Goal: Information Seeking & Learning: Learn about a topic

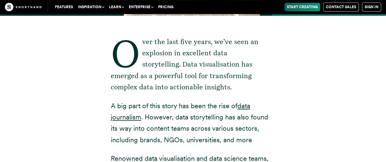
scroll to position [160, 0]
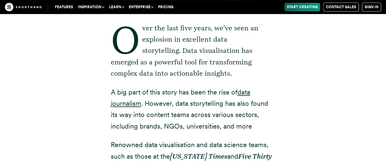
click at [135, 108] on p "A big part of this story has been the rise of data journalism . However, data s…" at bounding box center [193, 110] width 165 height 46
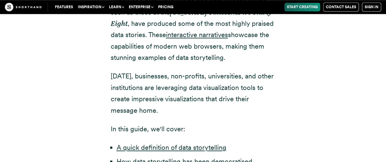
scroll to position [305, 0]
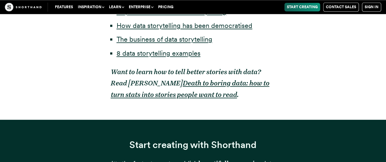
click at [129, 78] on p "Want to learn how to tell better stories with data? Read [PERSON_NAME] Death to…" at bounding box center [193, 83] width 165 height 34
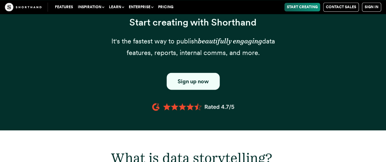
scroll to position [613, 0]
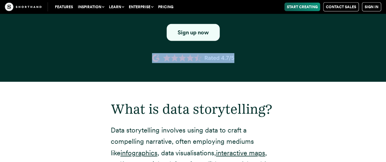
drag, startPoint x: 129, startPoint y: 78, endPoint x: 129, endPoint y: 50, distance: 28.0
click at [129, 50] on div "Start creating with Shorthand It's the fastest way to publish beautifully engag…" at bounding box center [193, 15] width 165 height 134
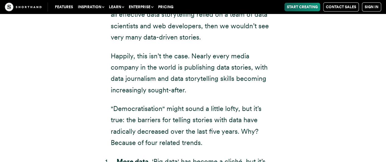
scroll to position [1090, 0]
click at [156, 31] on p "Here’s the problem, though: few (if any) content teams have the development res…" at bounding box center [193, 14] width 165 height 57
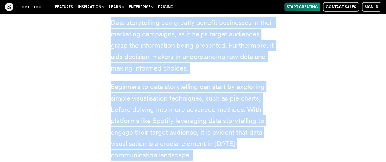
drag, startPoint x: 156, startPoint y: 31, endPoint x: 152, endPoint y: -42, distance: 73.3
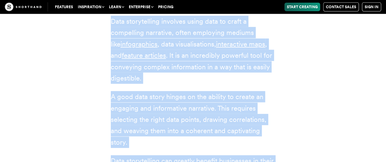
click at [328, 78] on div "What is data storytelling? Data storytelling involves using data to craft a com…" at bounding box center [193, 140] width 378 height 334
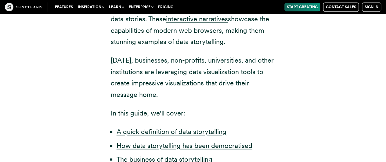
scroll to position [394, 0]
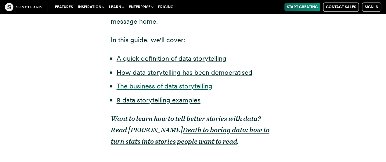
click at [162, 85] on link "The business of data storytelling" at bounding box center [164, 86] width 96 height 8
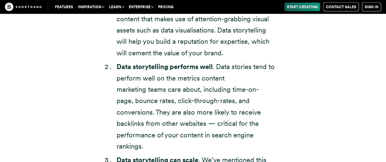
scroll to position [1788, 0]
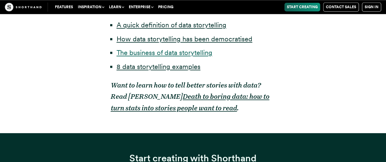
scroll to position [394, 0]
